Goal: Information Seeking & Learning: Learn about a topic

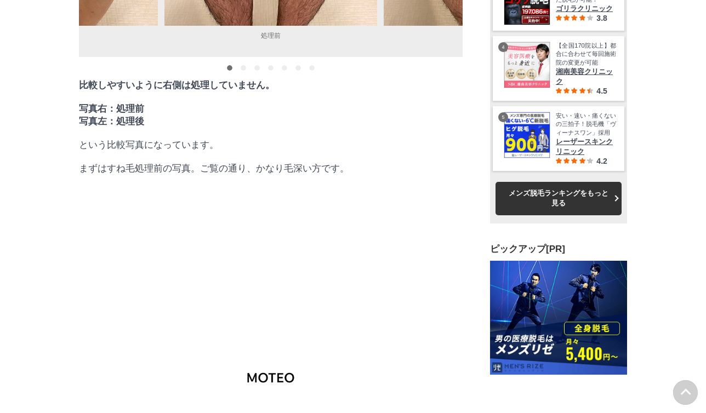
scroll to position [18795, 548]
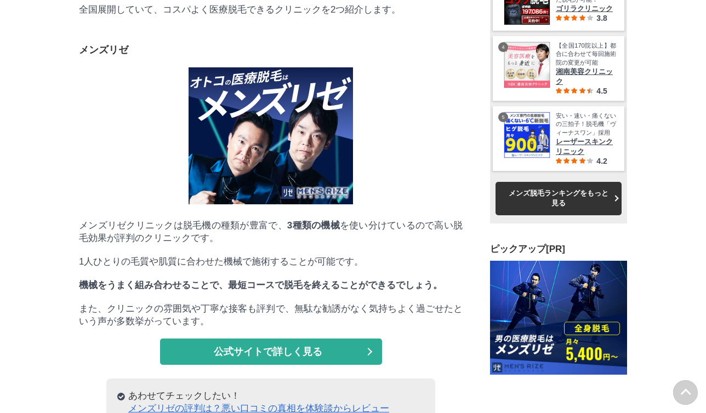
scroll to position [11727, 0]
